Goal: Book appointment/travel/reservation

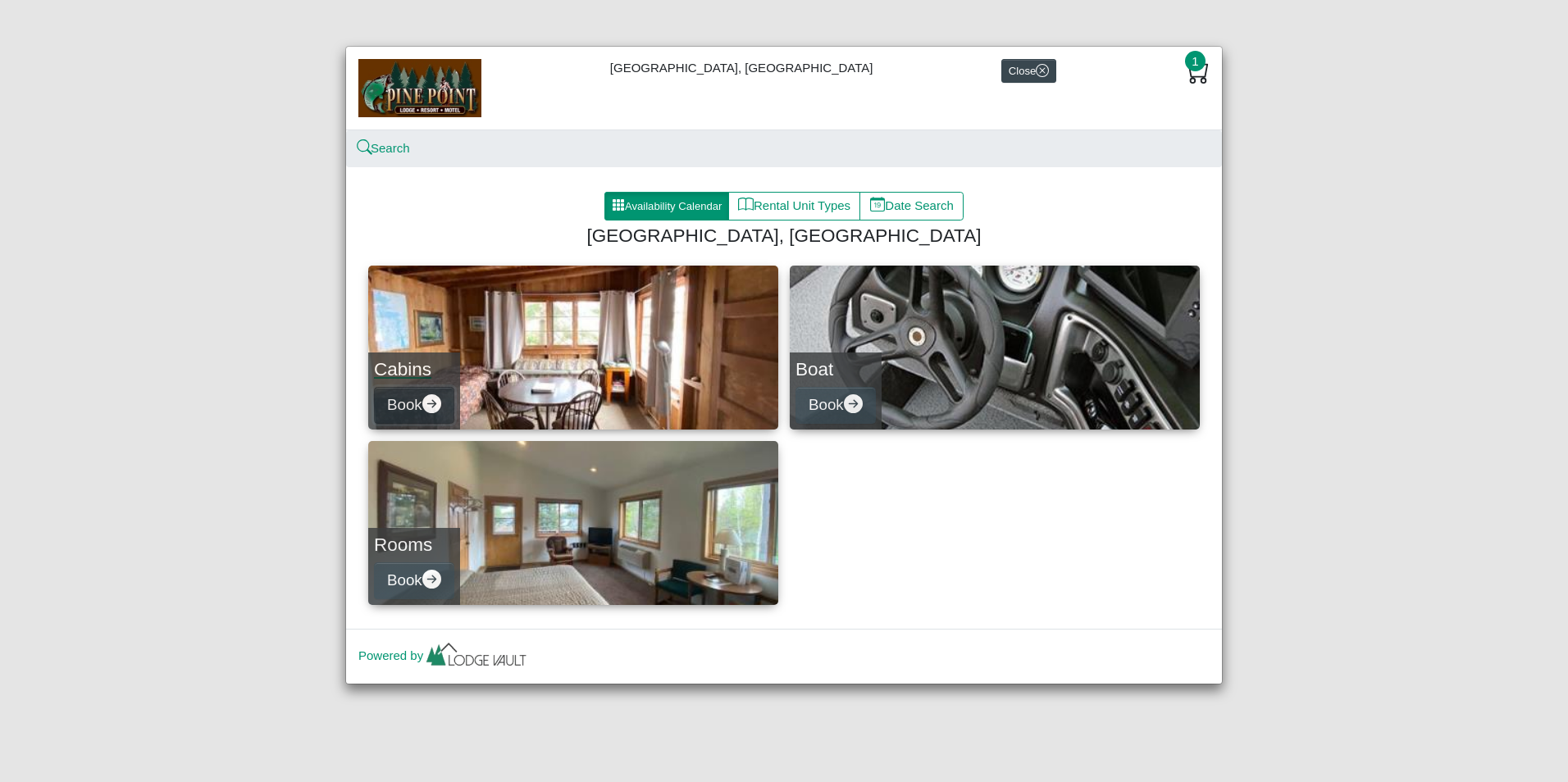
click at [435, 402] on icon "arrow right circle fill" at bounding box center [432, 403] width 19 height 19
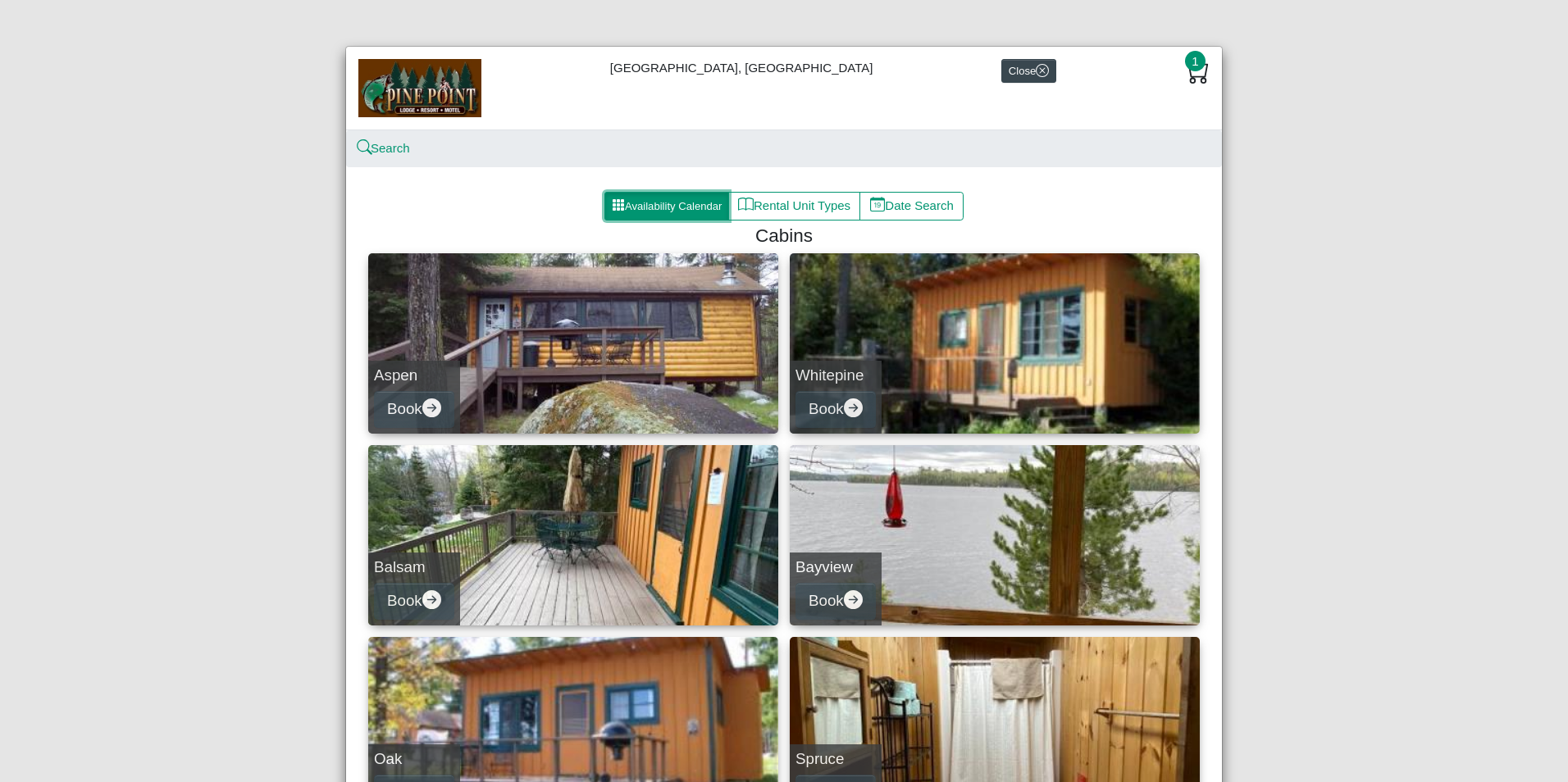
click at [622, 209] on button "Availability Calendar" at bounding box center [667, 206] width 124 height 29
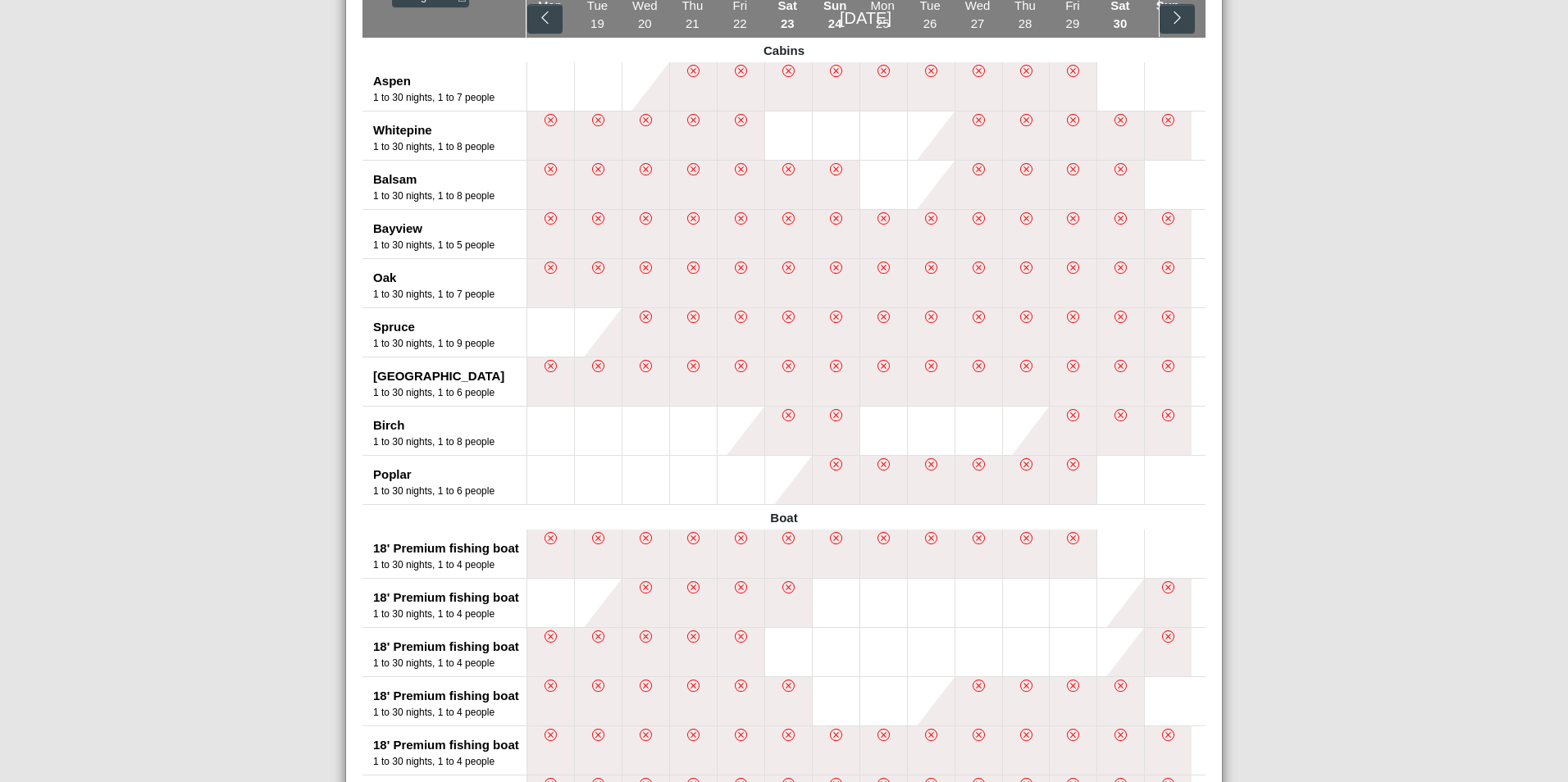
scroll to position [246, 0]
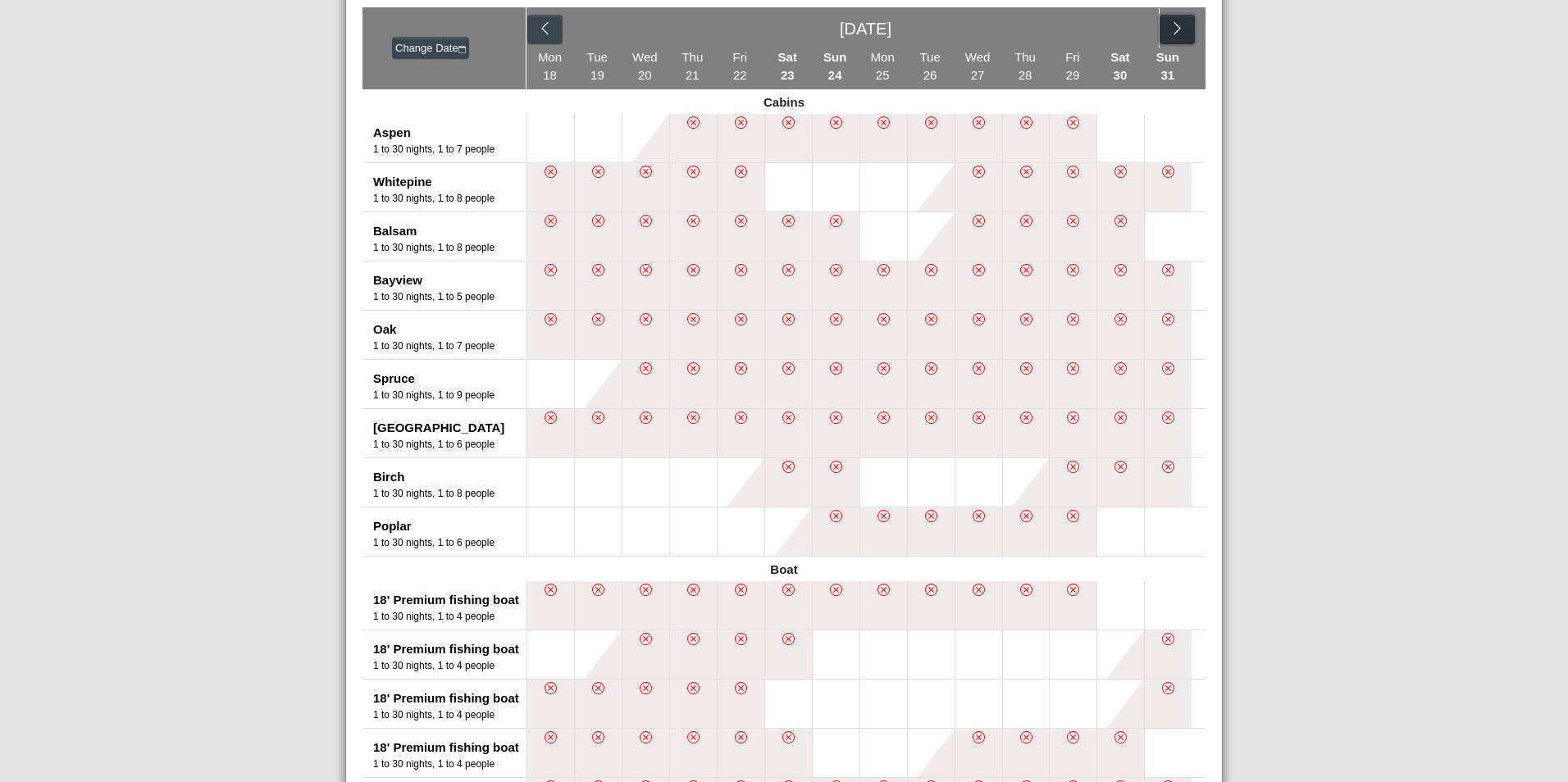
click at [1169, 25] on icon "chevron right" at bounding box center [1177, 28] width 16 height 16
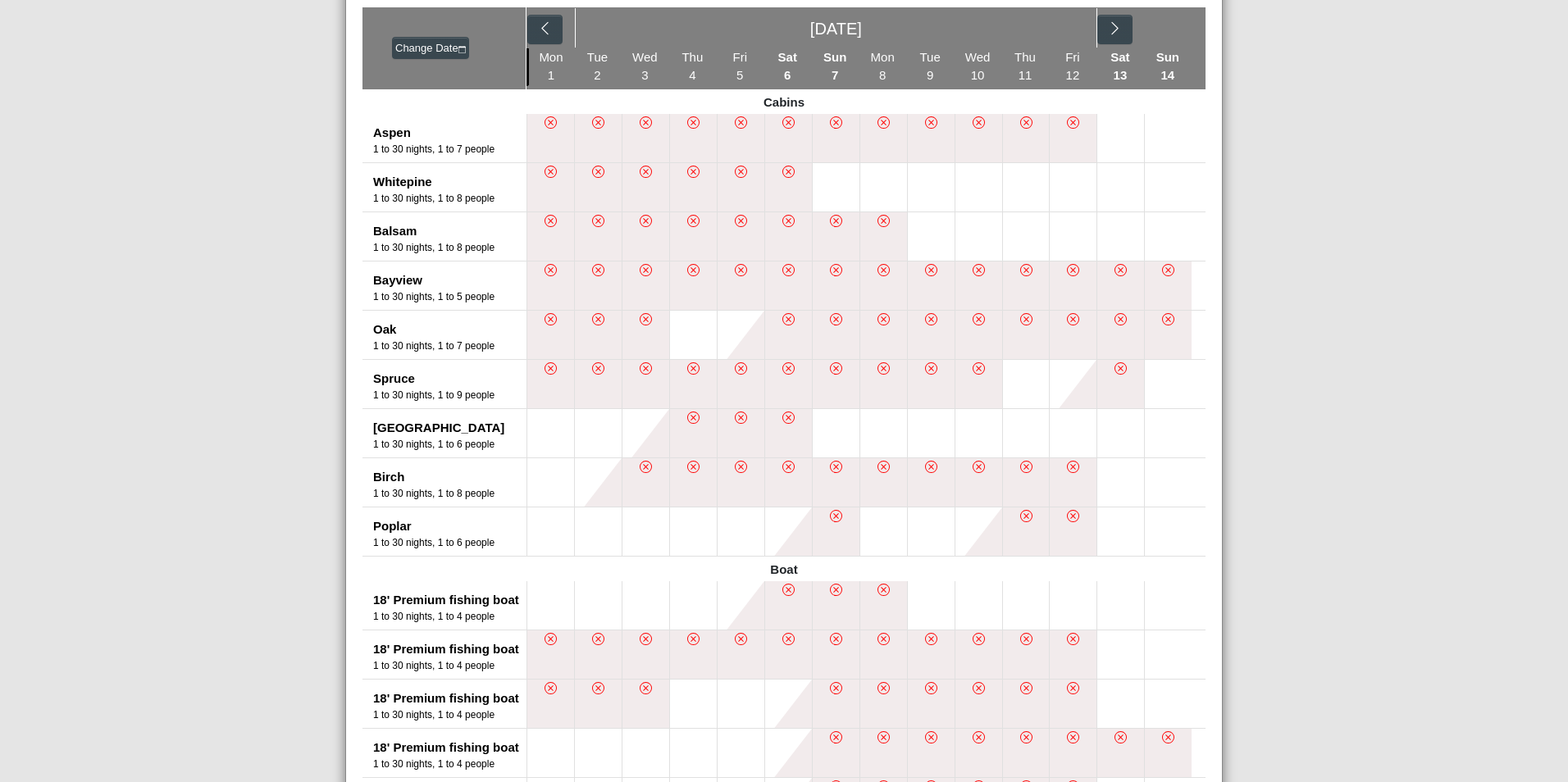
click at [1163, 32] on div "[DATE]" at bounding box center [866, 28] width 679 height 41
click at [1109, 24] on icon "chevron right" at bounding box center [1115, 28] width 16 height 16
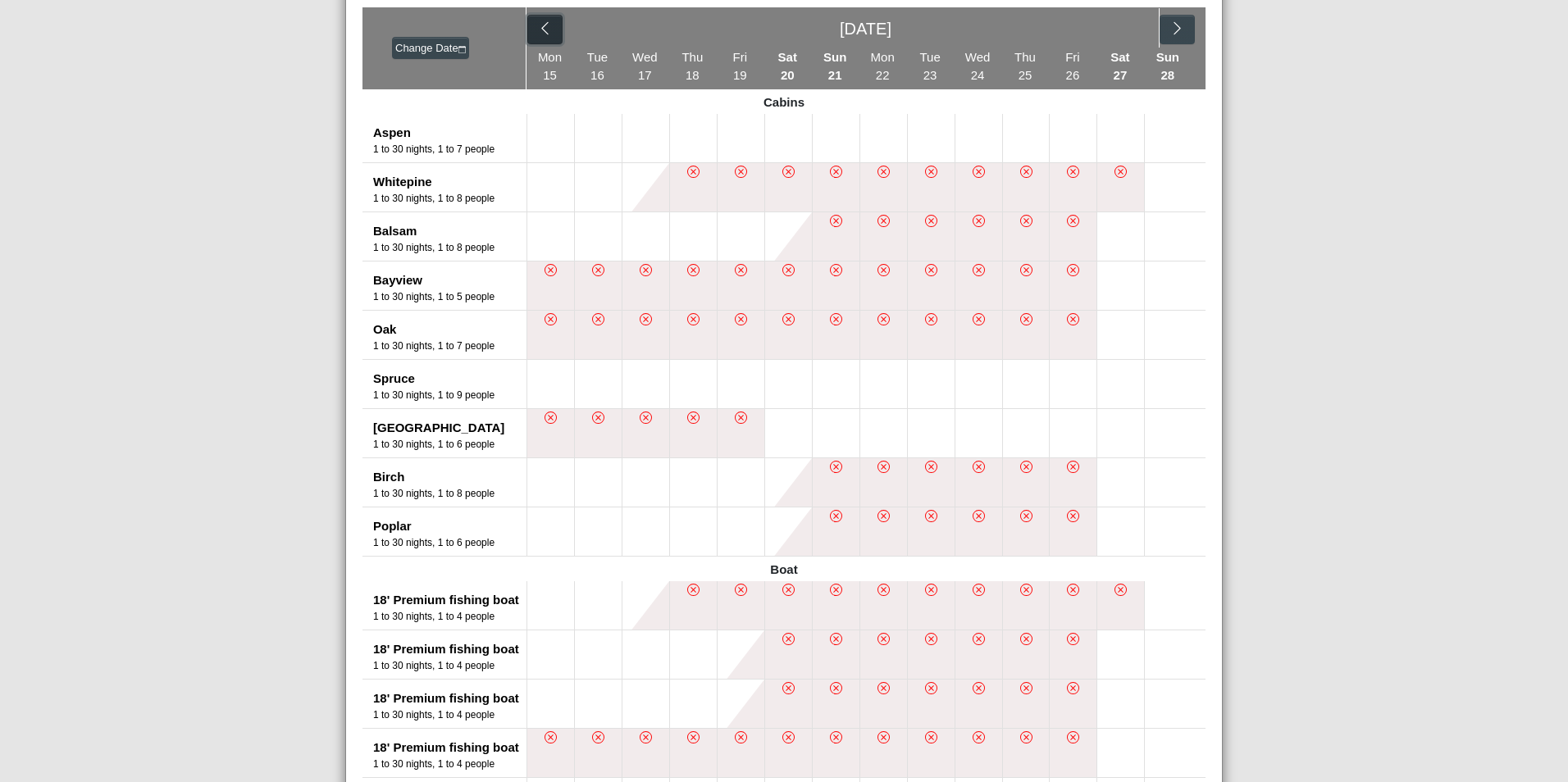
click at [529, 27] on button "button" at bounding box center [545, 29] width 36 height 29
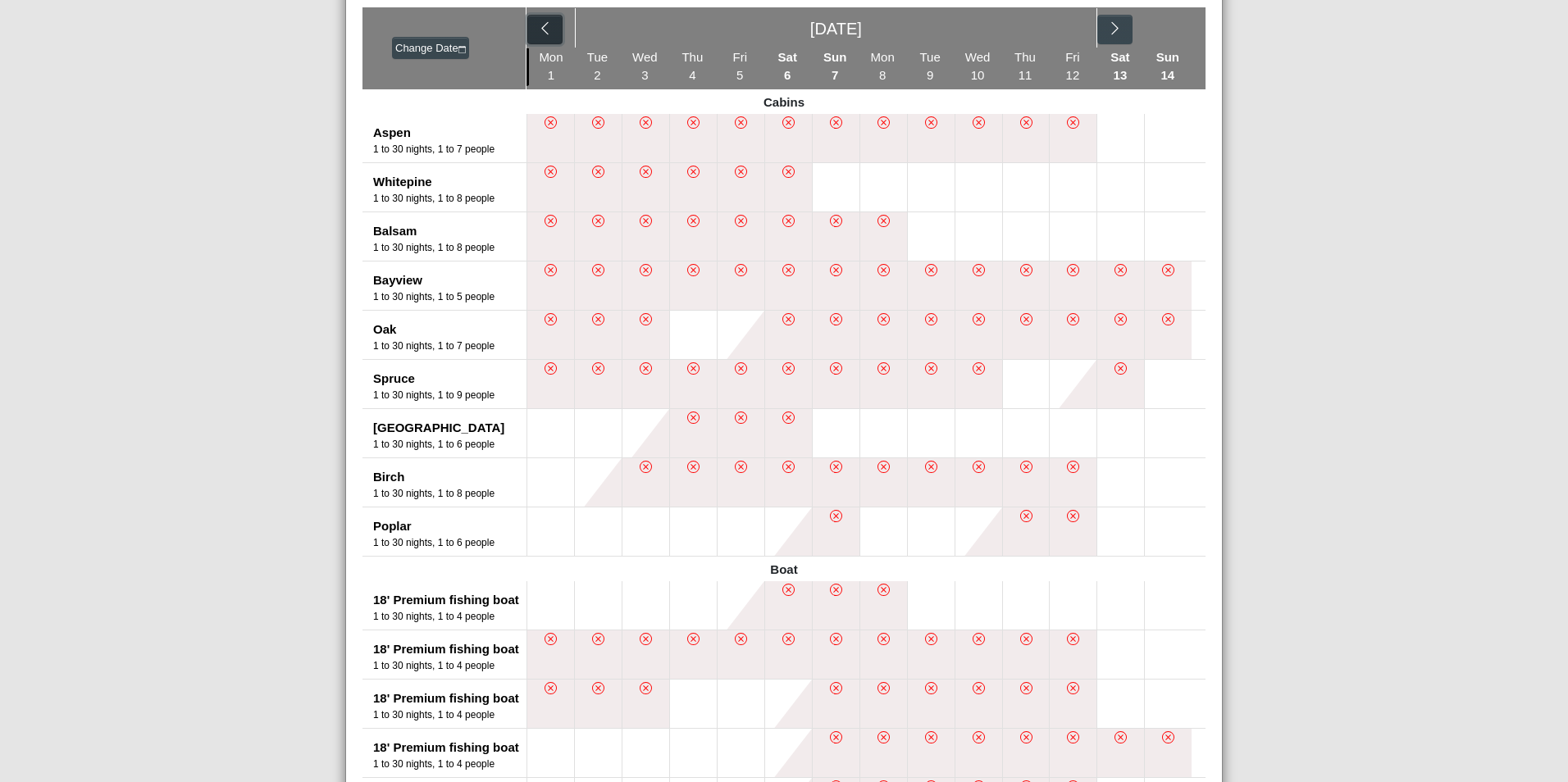
click at [538, 31] on icon "chevron left" at bounding box center [545, 28] width 16 height 16
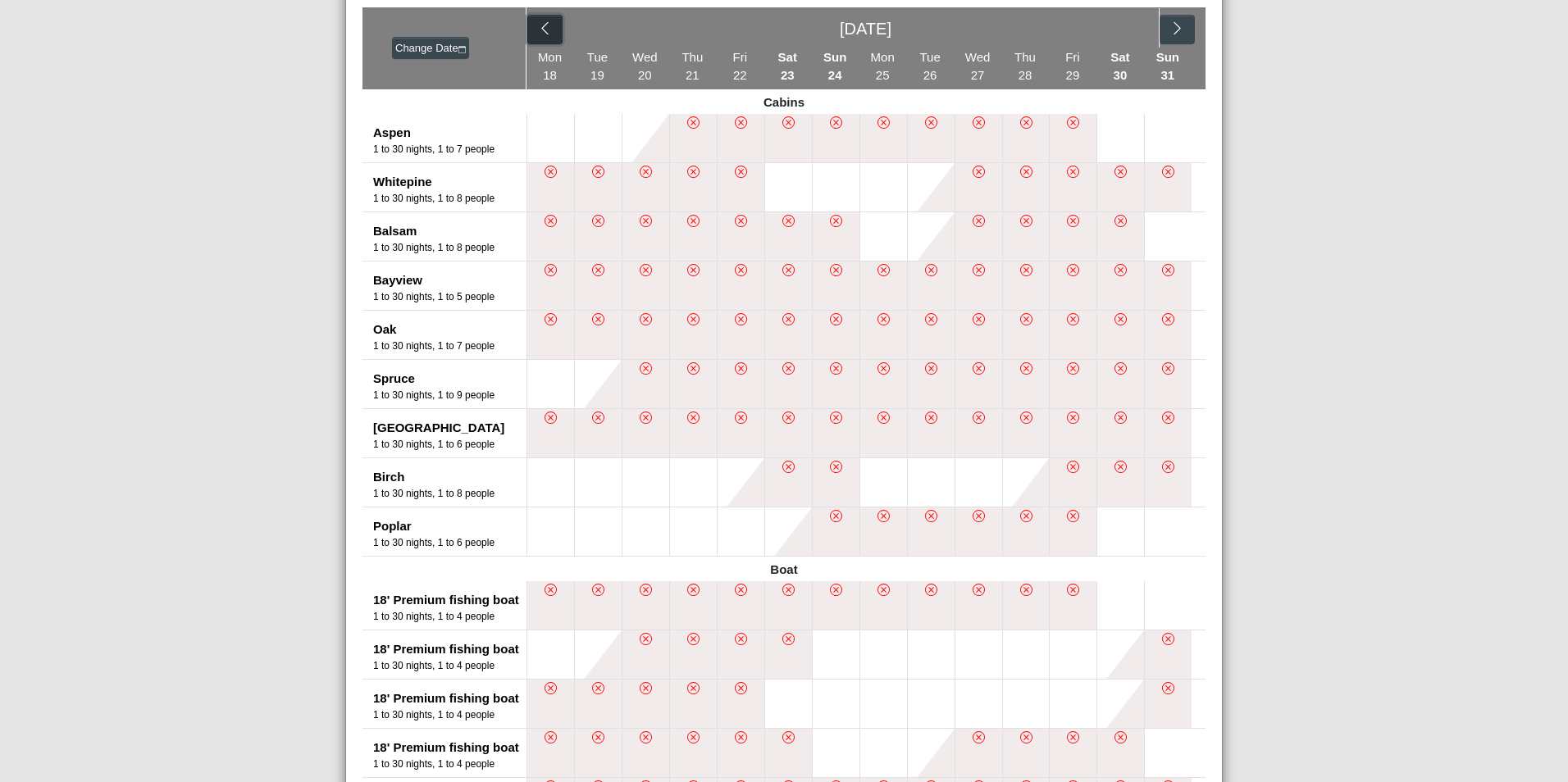
click at [537, 31] on icon "chevron left" at bounding box center [545, 28] width 16 height 16
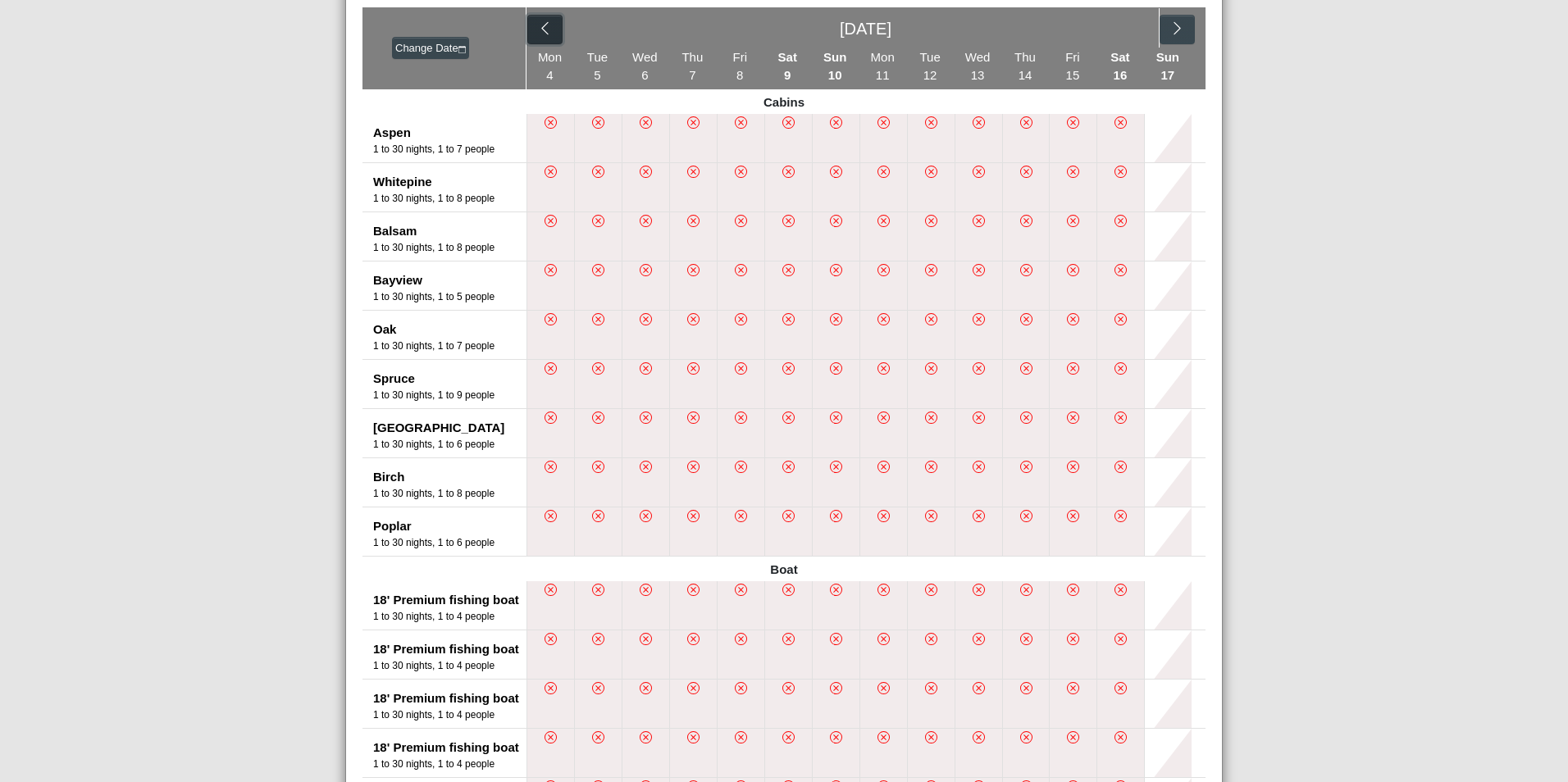
click at [537, 31] on icon "chevron left" at bounding box center [545, 28] width 16 height 16
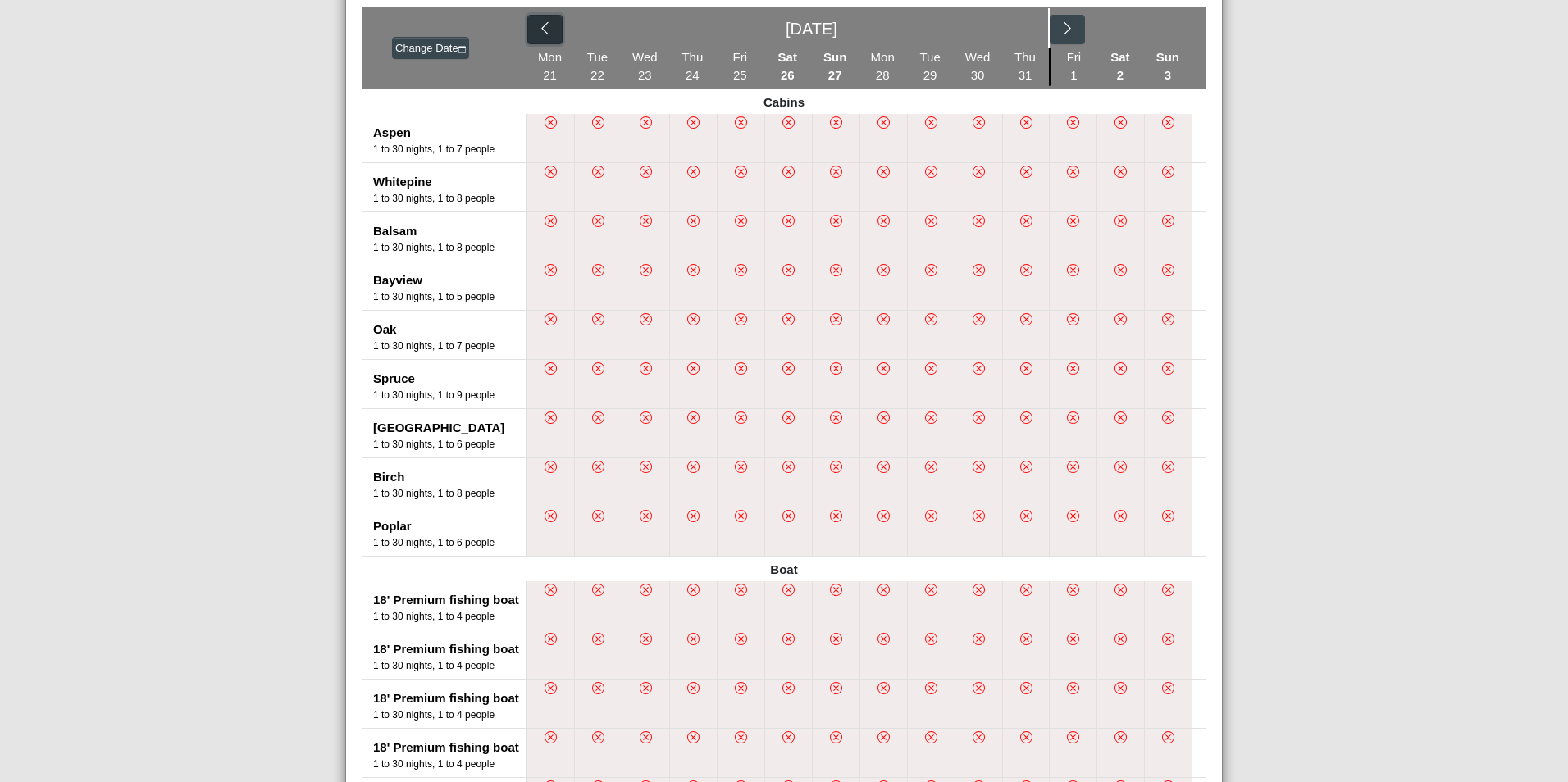
click at [537, 31] on icon "chevron left" at bounding box center [545, 28] width 16 height 16
click at [1051, 31] on button "button" at bounding box center [1066, 29] width 36 height 29
click at [1051, 31] on div at bounding box center [783, 724] width 843 height 1434
click at [1174, 26] on icon "chevron right" at bounding box center [1177, 28] width 16 height 16
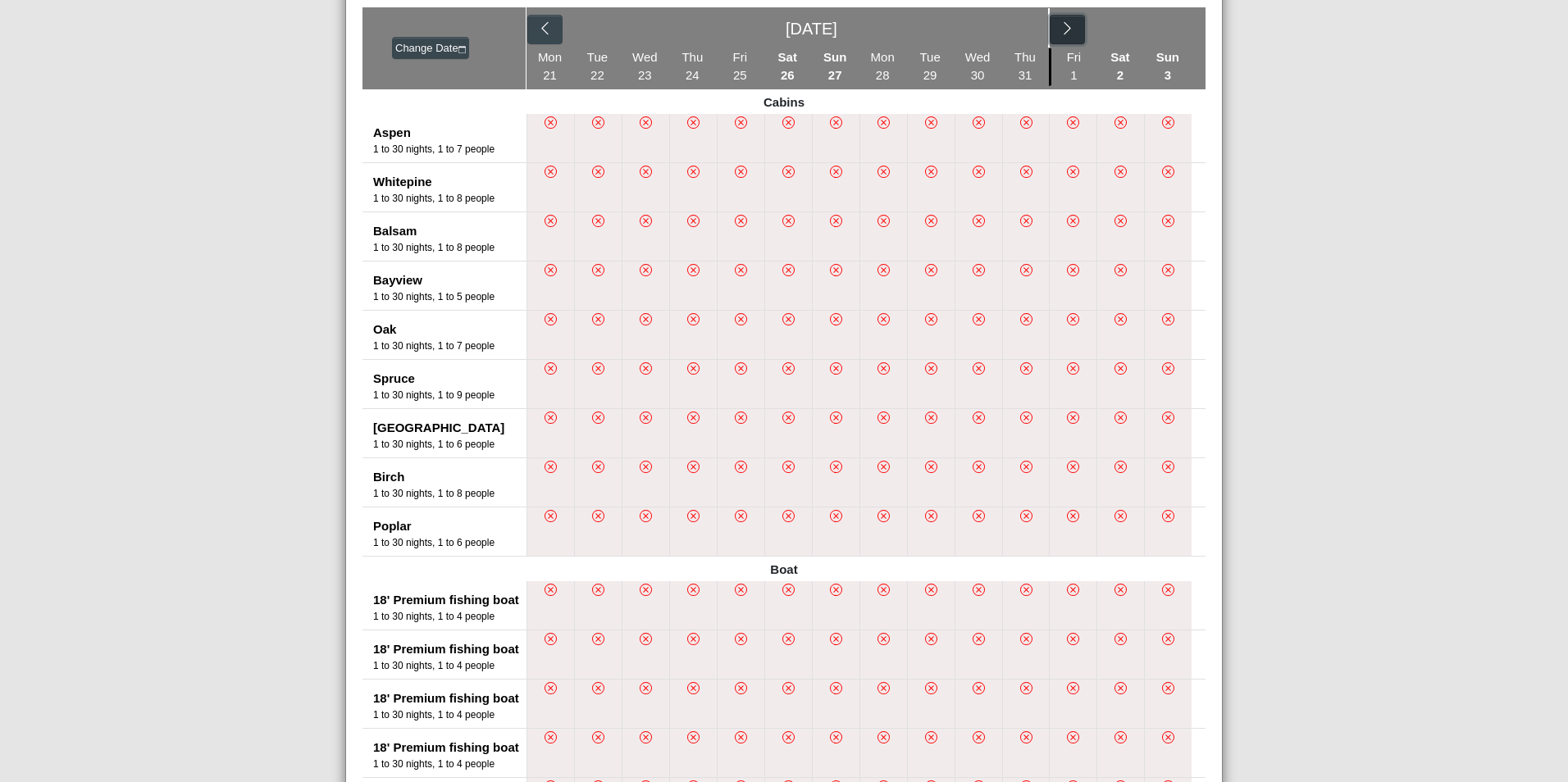
click at [1060, 29] on icon "chevron right" at bounding box center [1067, 28] width 16 height 16
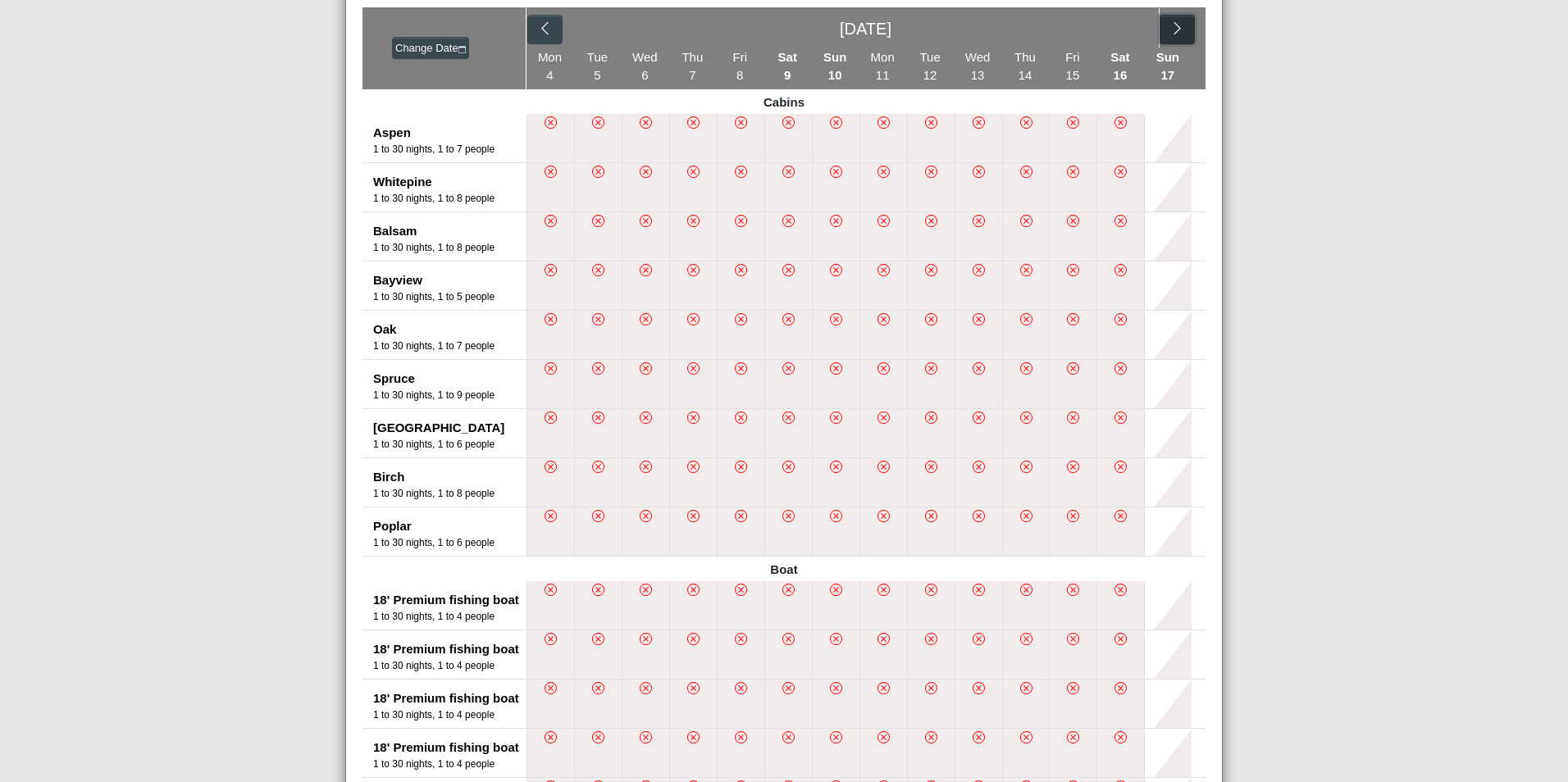
click at [1172, 31] on icon "chevron right" at bounding box center [1177, 28] width 16 height 16
